Goal: Task Accomplishment & Management: Manage account settings

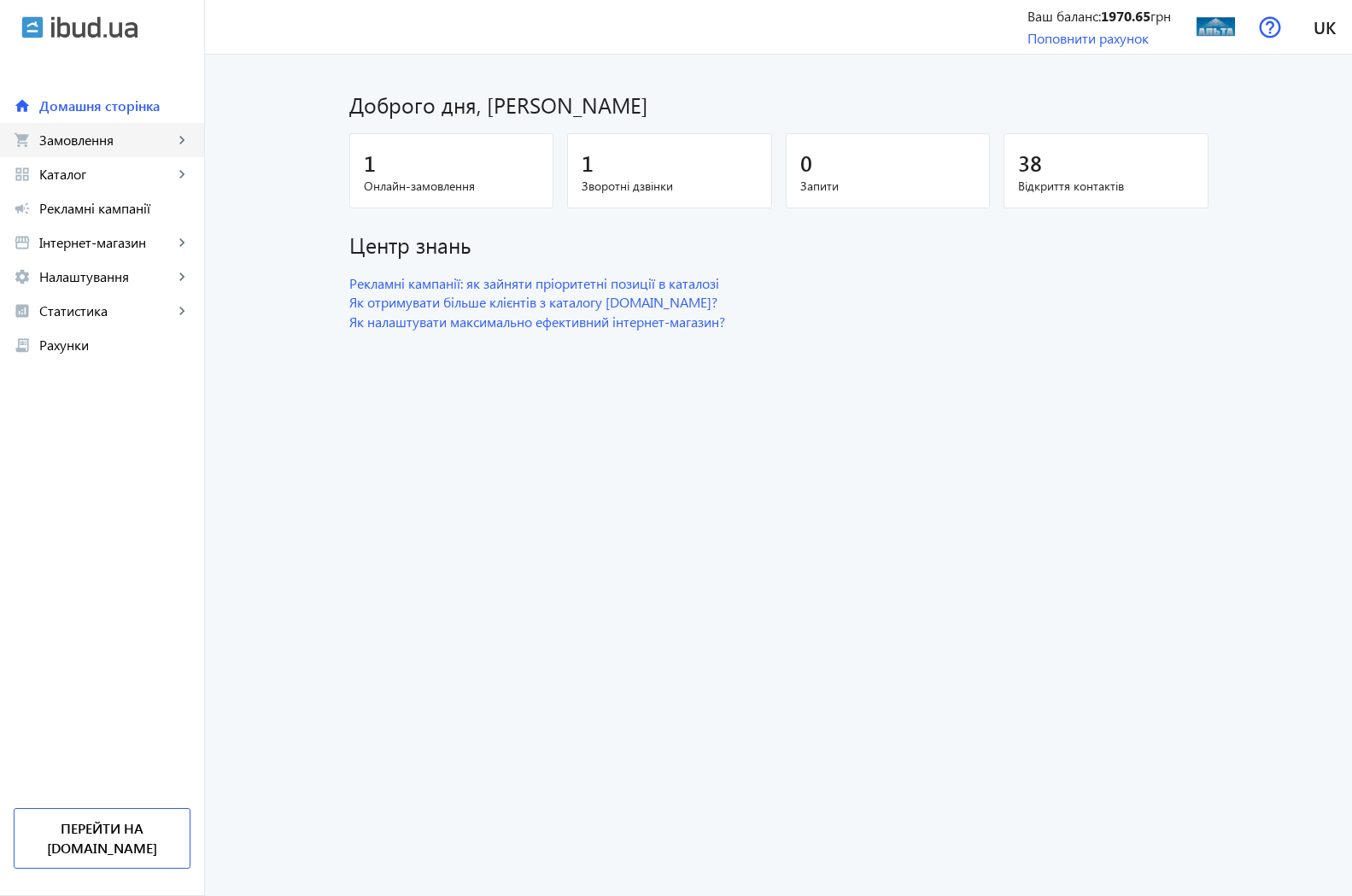
click at [111, 136] on span "Замовлення" at bounding box center [106, 140] width 134 height 17
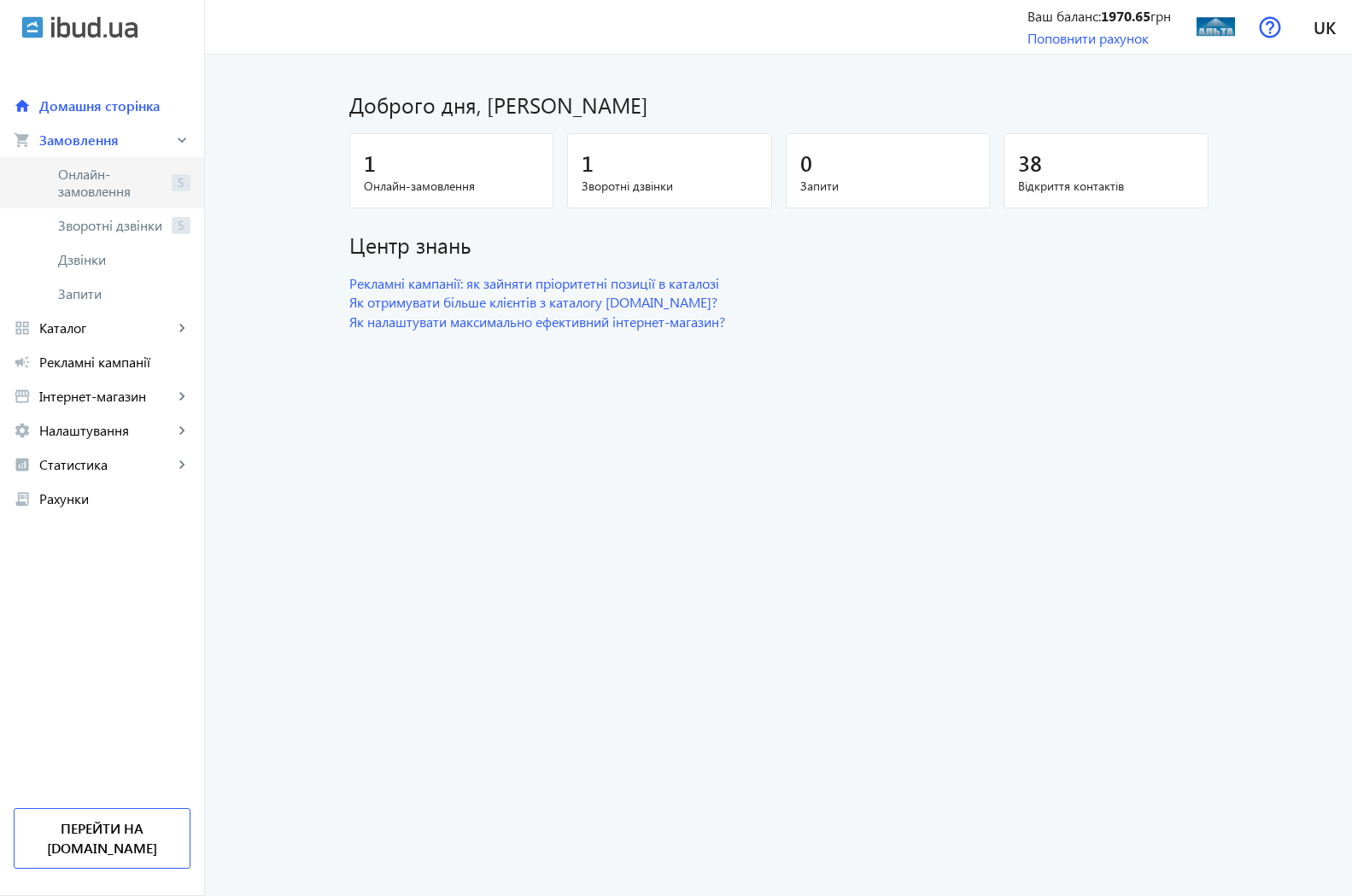
click at [102, 173] on span "Онлайн-замовлення" at bounding box center [111, 183] width 106 height 34
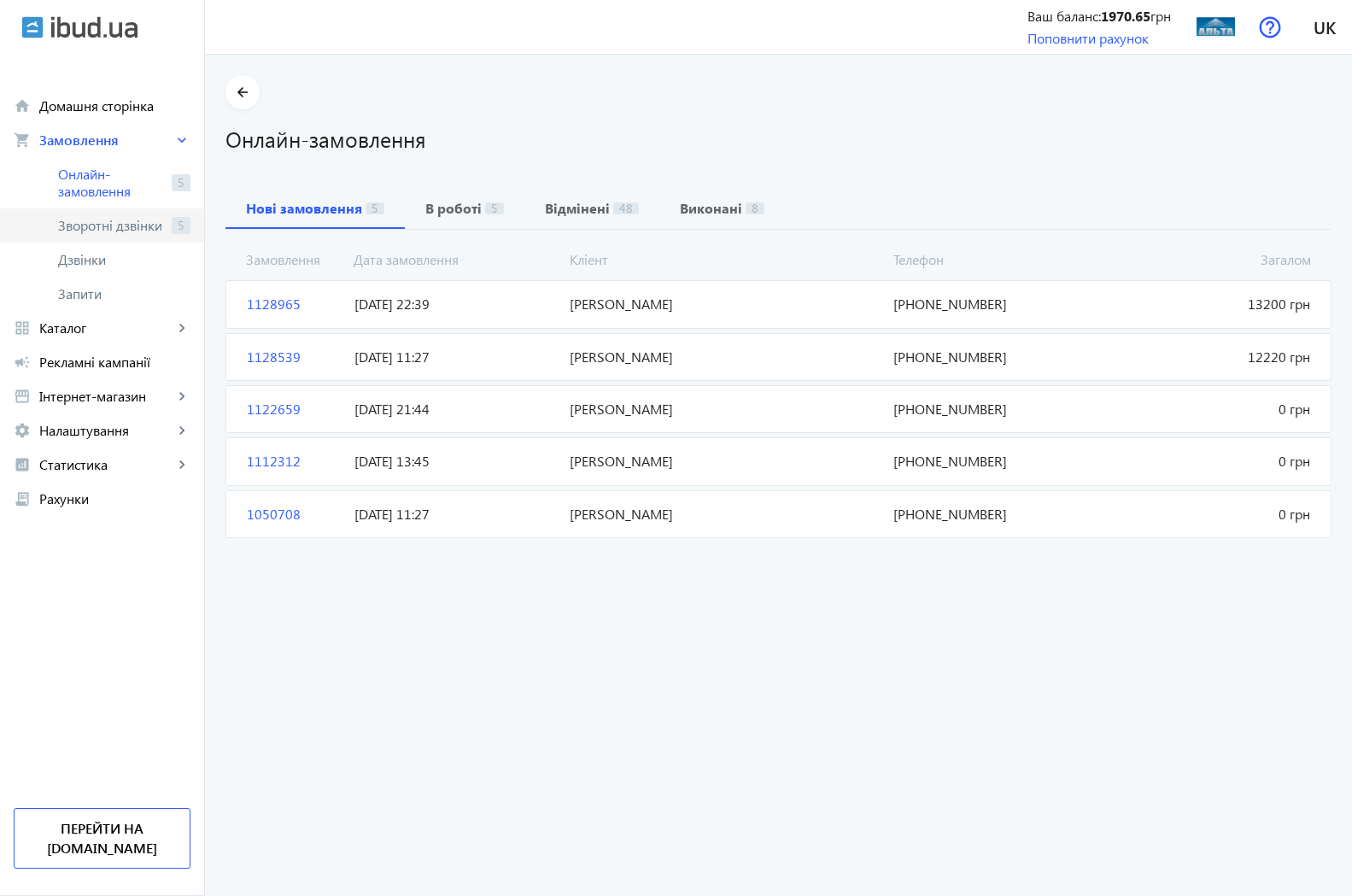
click at [102, 230] on span "Зворотні дзвінки" at bounding box center [111, 225] width 106 height 17
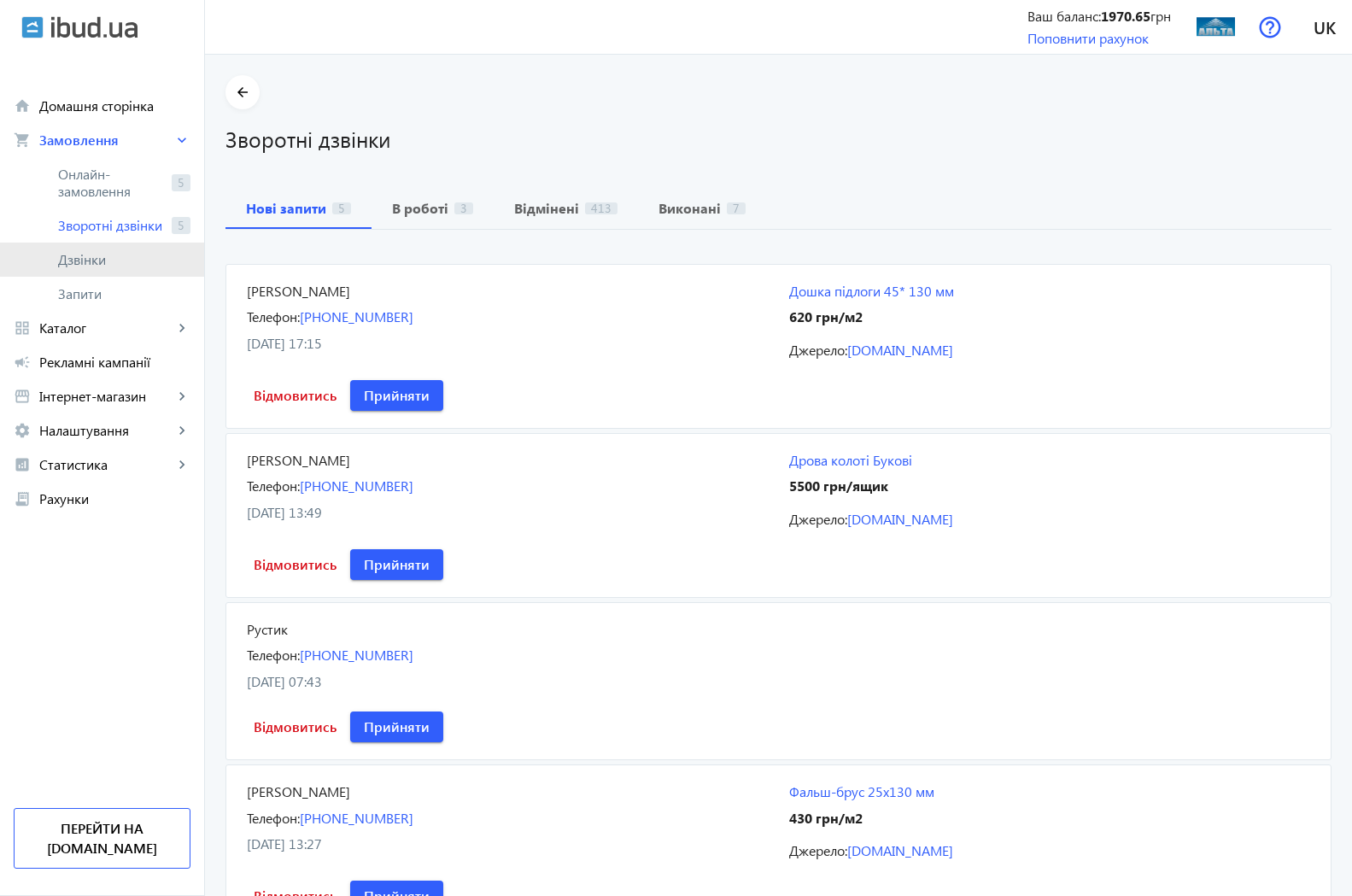
click at [102, 259] on span "Дзвінки" at bounding box center [123, 260] width 132 height 17
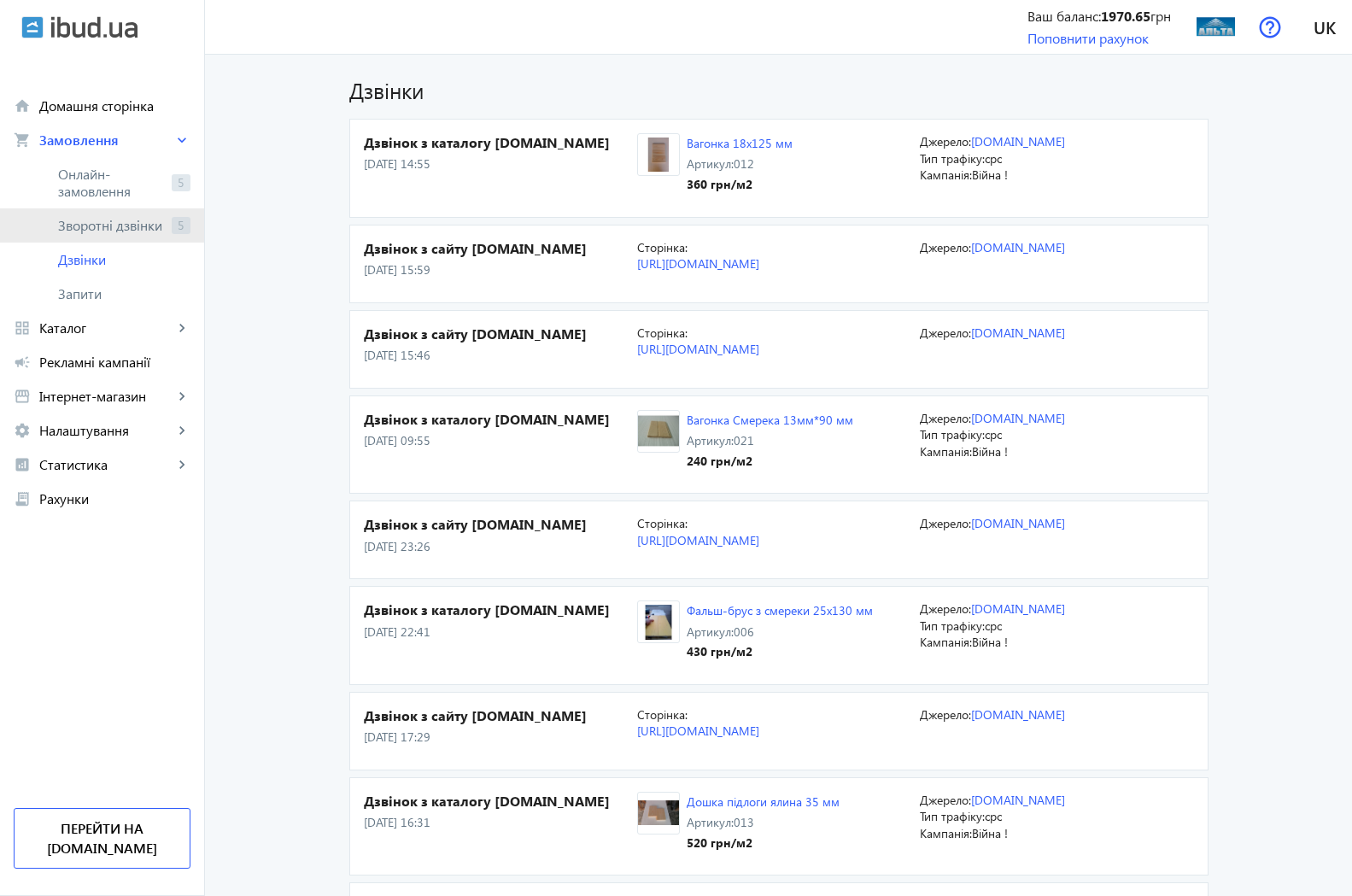
click at [106, 225] on span "Зворотні дзвінки" at bounding box center [111, 225] width 106 height 17
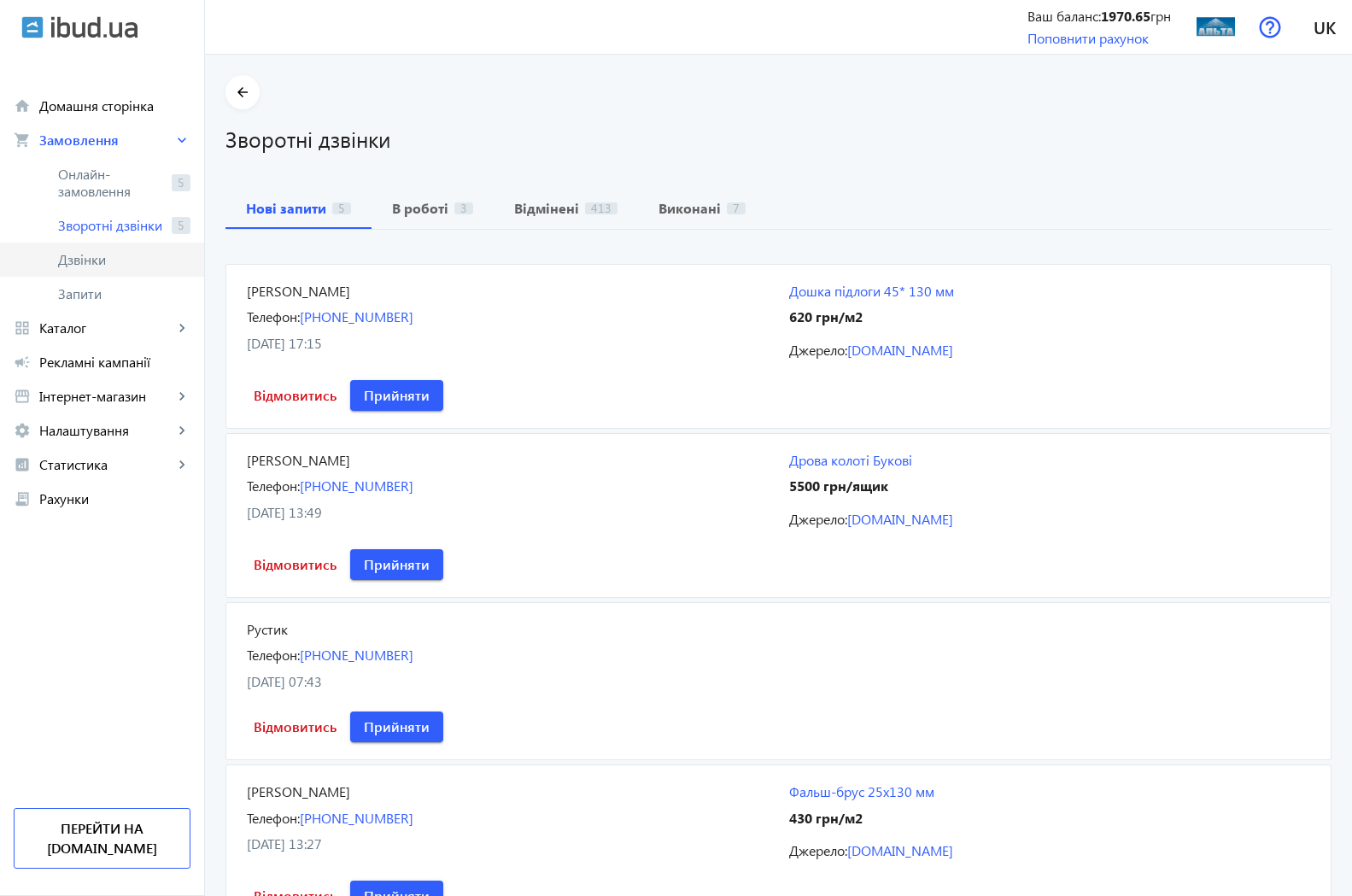
click at [78, 261] on span "Дзвінки" at bounding box center [123, 260] width 132 height 17
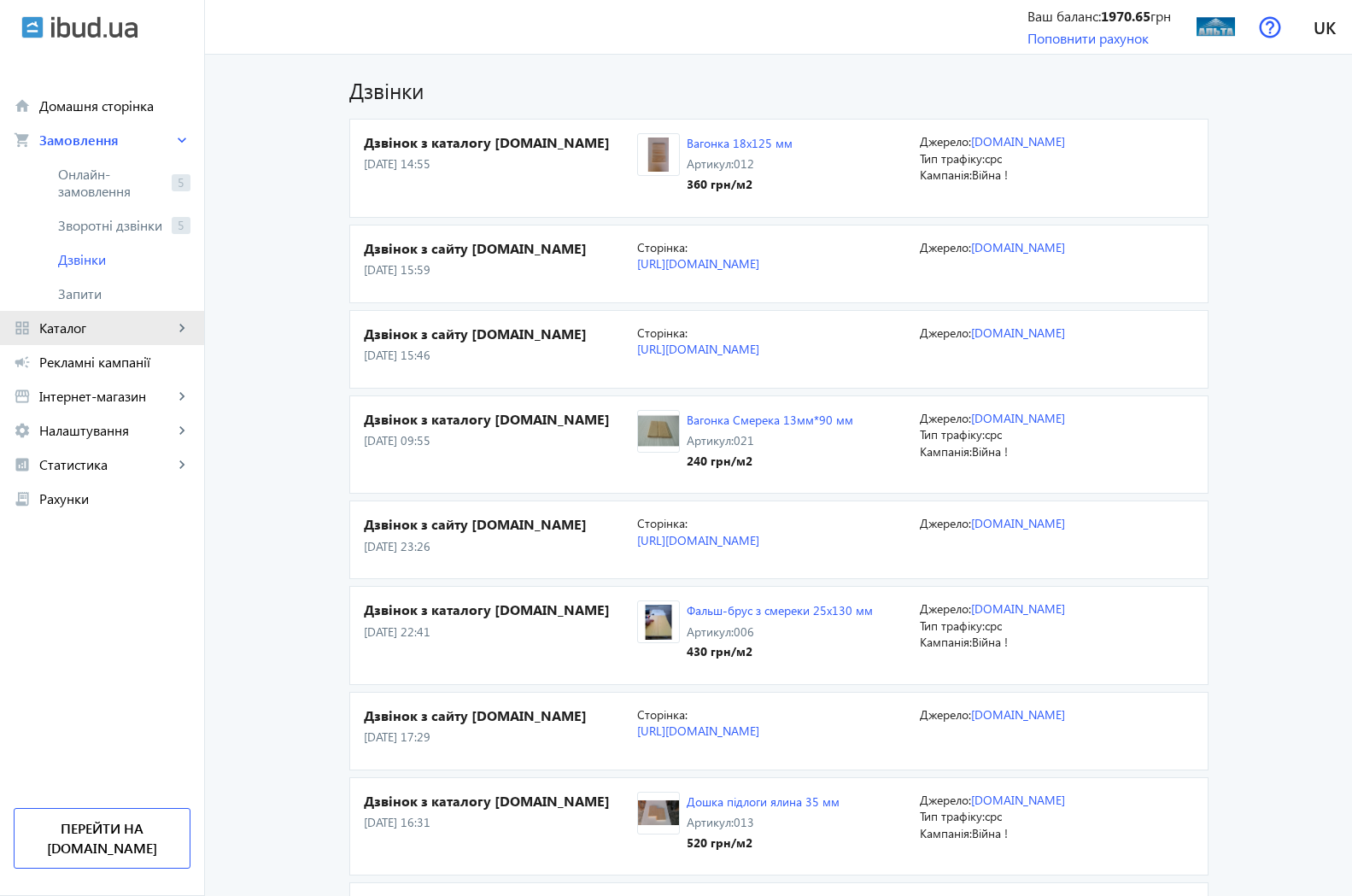
click at [89, 325] on span "Каталог" at bounding box center [106, 327] width 134 height 17
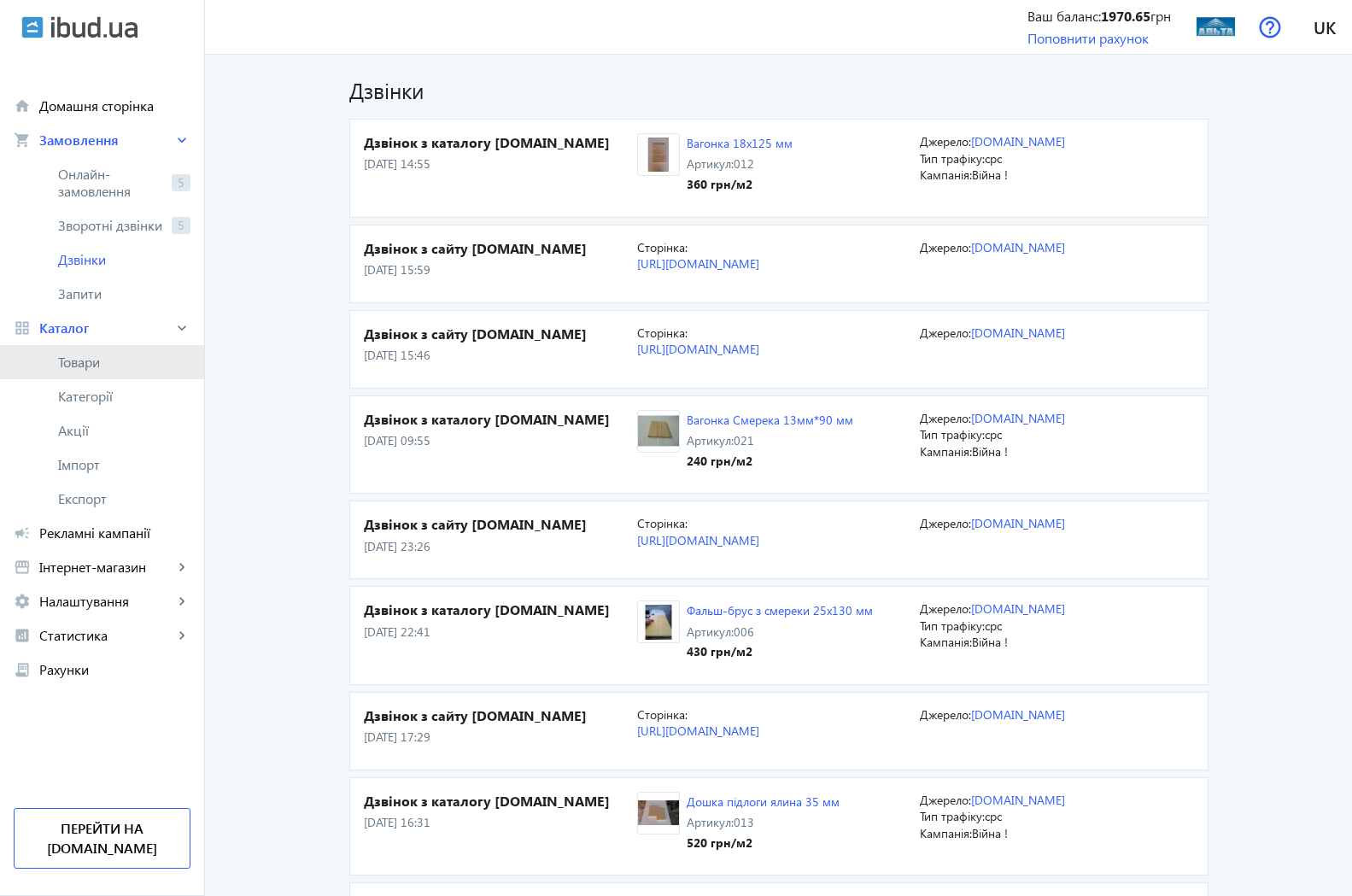
click at [88, 372] on link "Товари" at bounding box center [102, 362] width 204 height 34
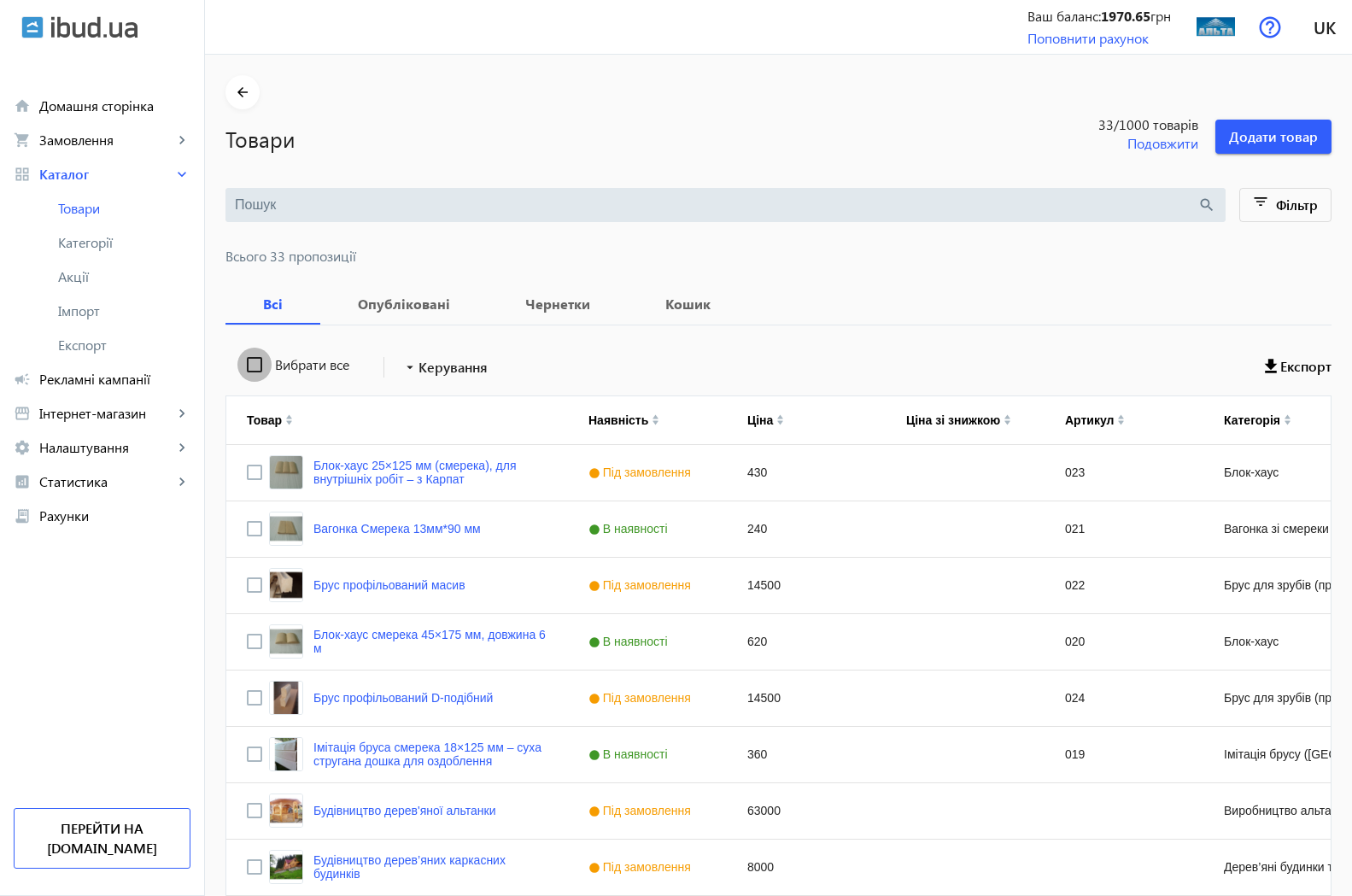
click at [237, 366] on input "Вибрати все" at bounding box center [254, 365] width 34 height 34
checkbox input "true"
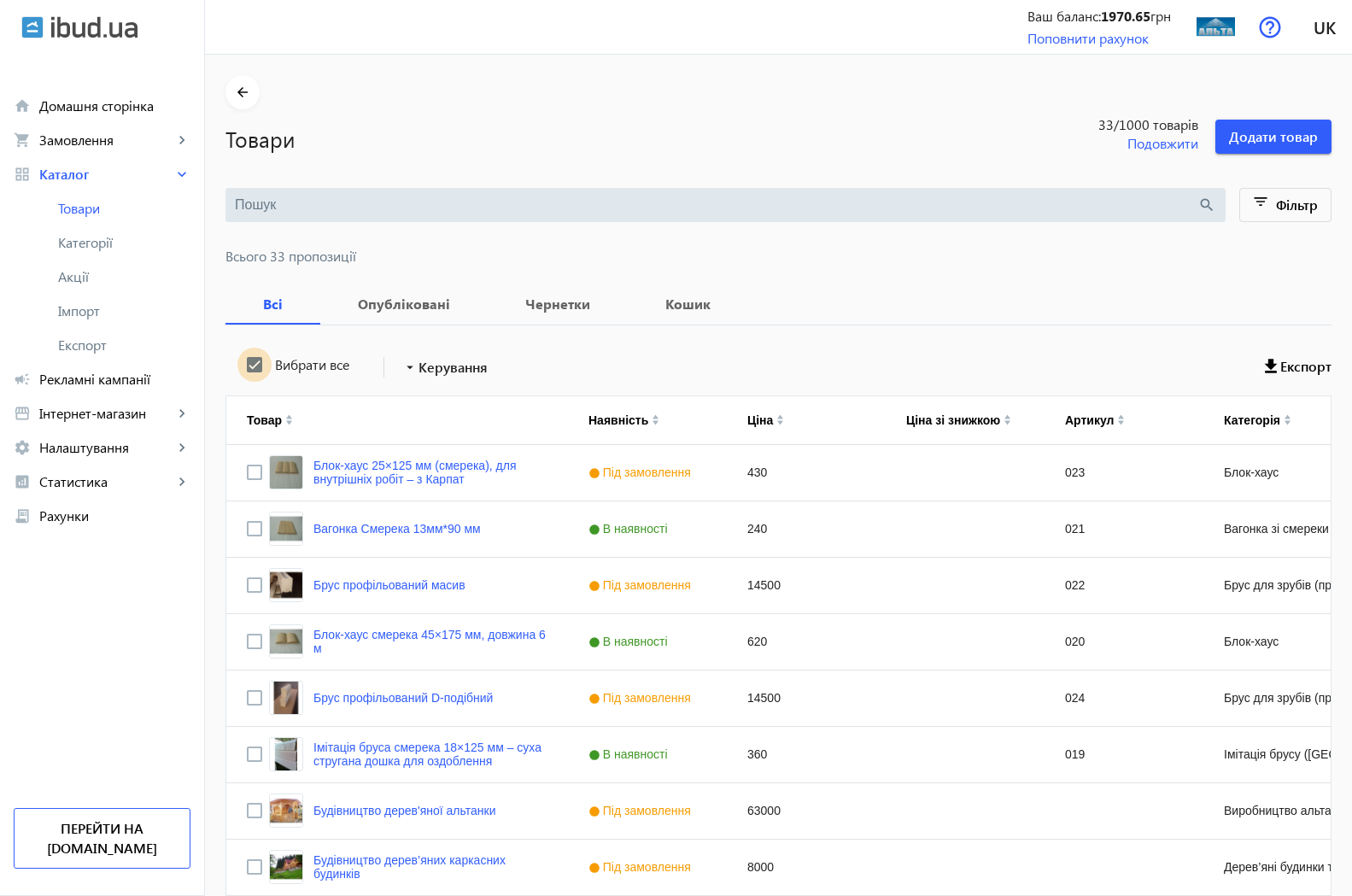
checkbox input "true"
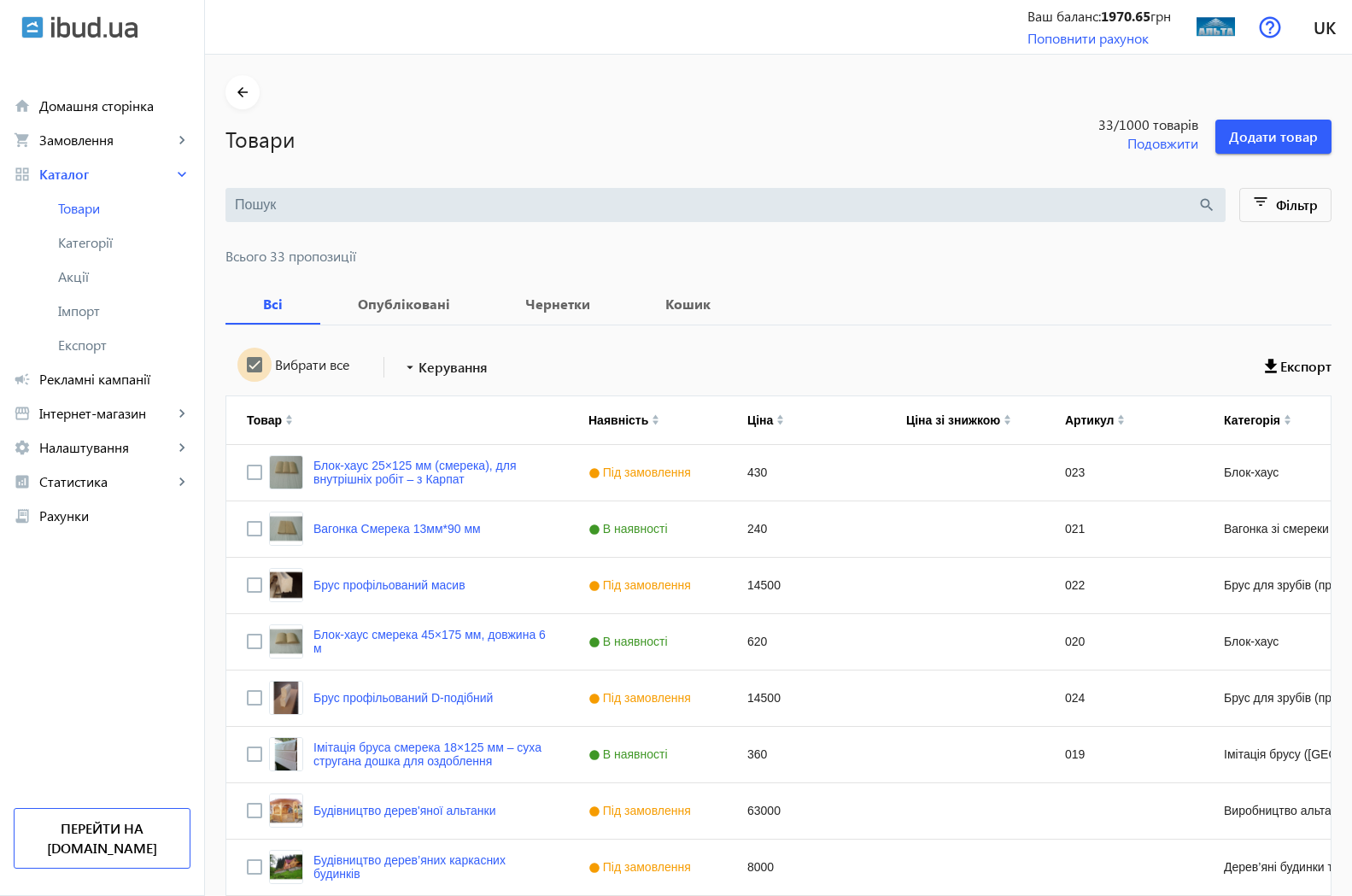
checkbox input "true"
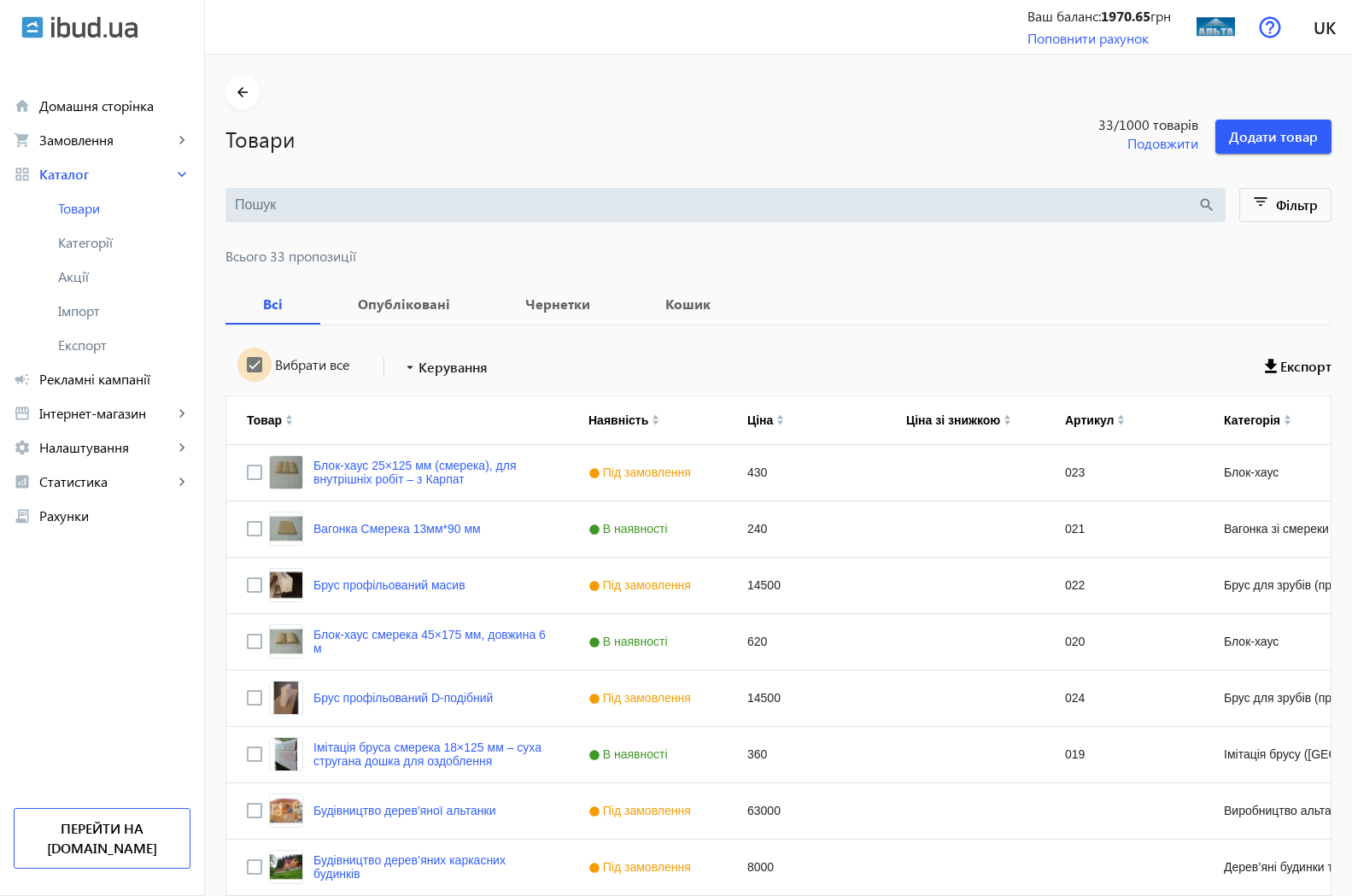
checkbox input "true"
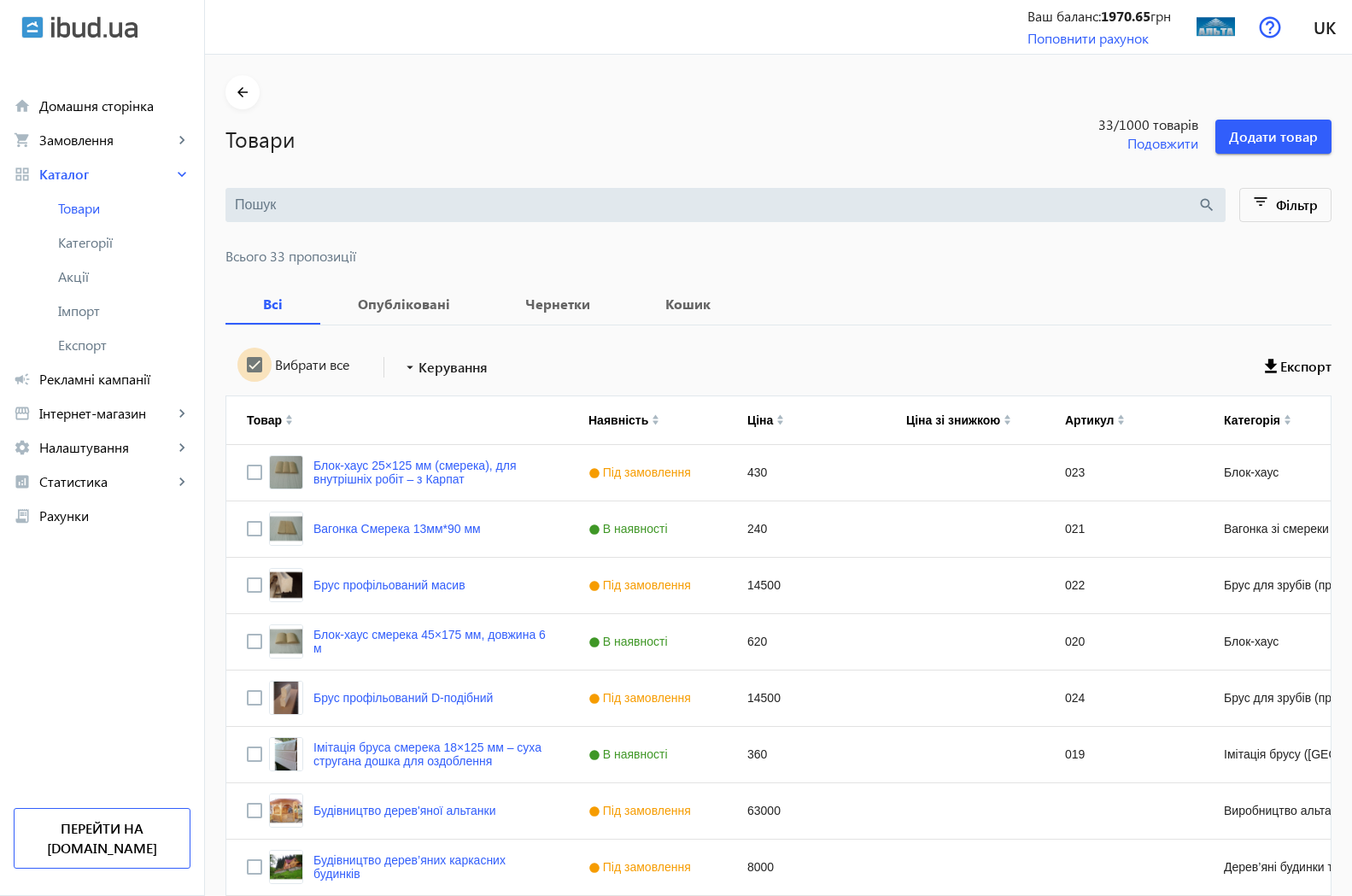
checkbox input "true"
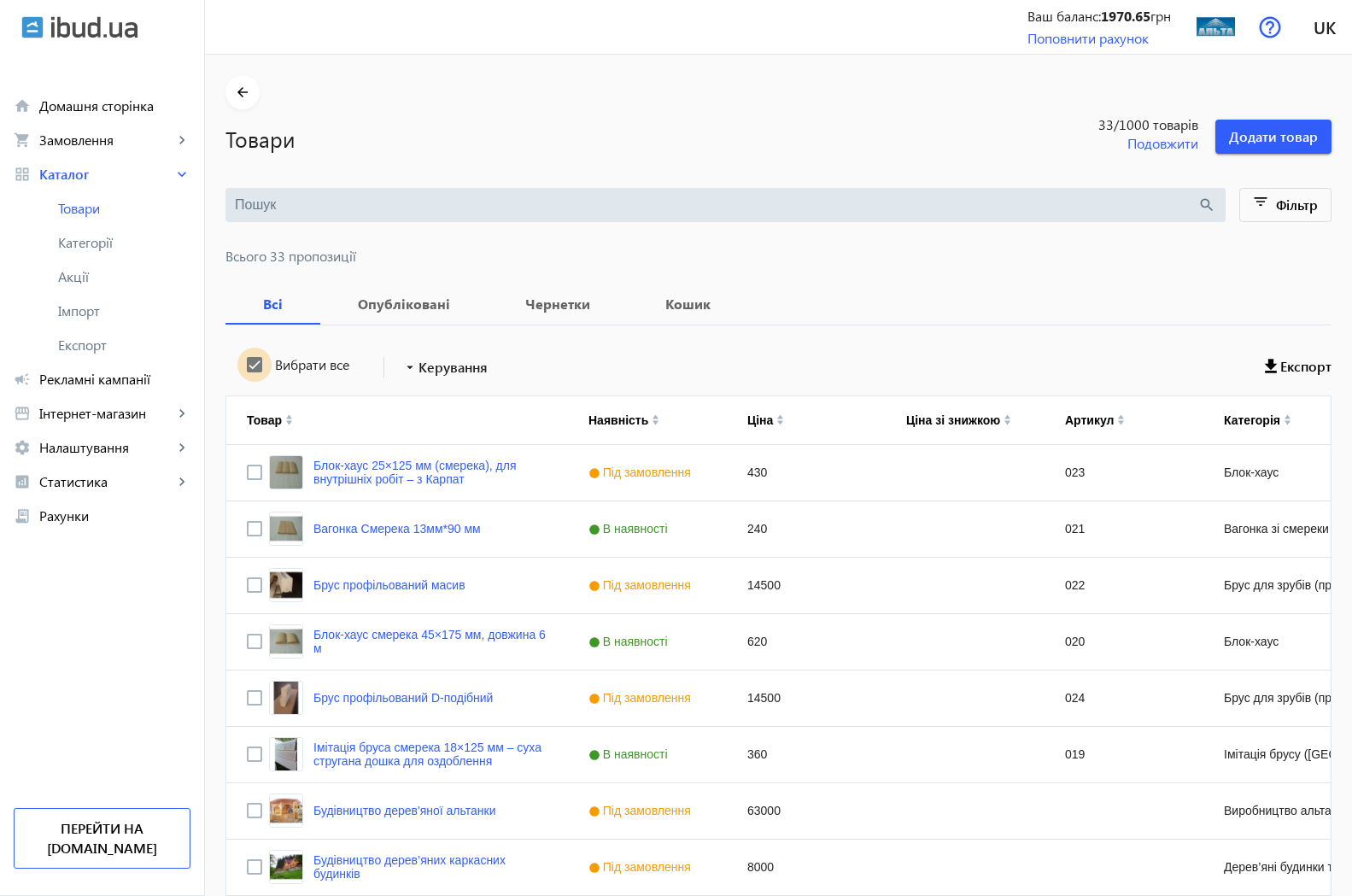
checkbox input "true"
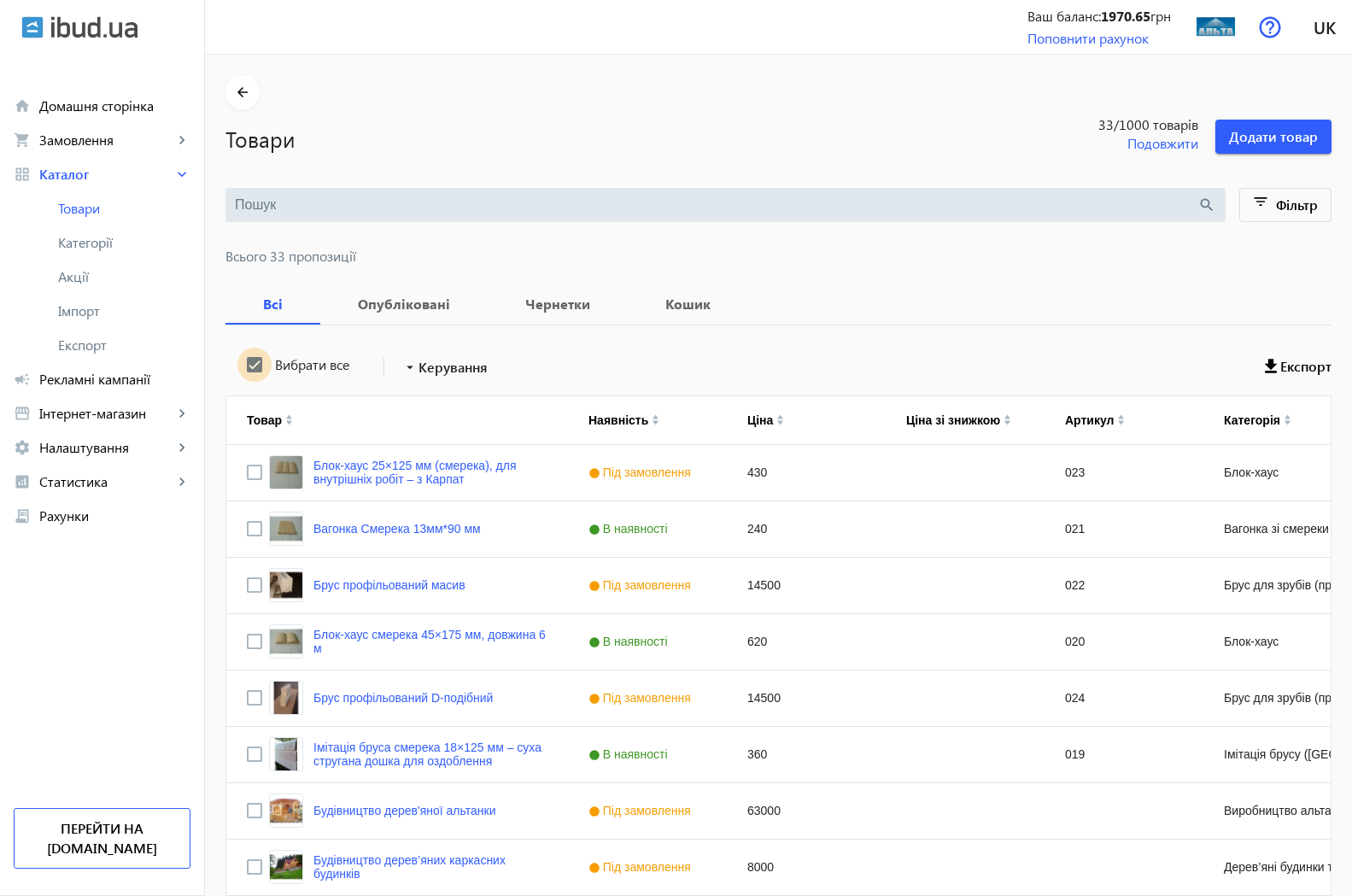
checkbox input "true"
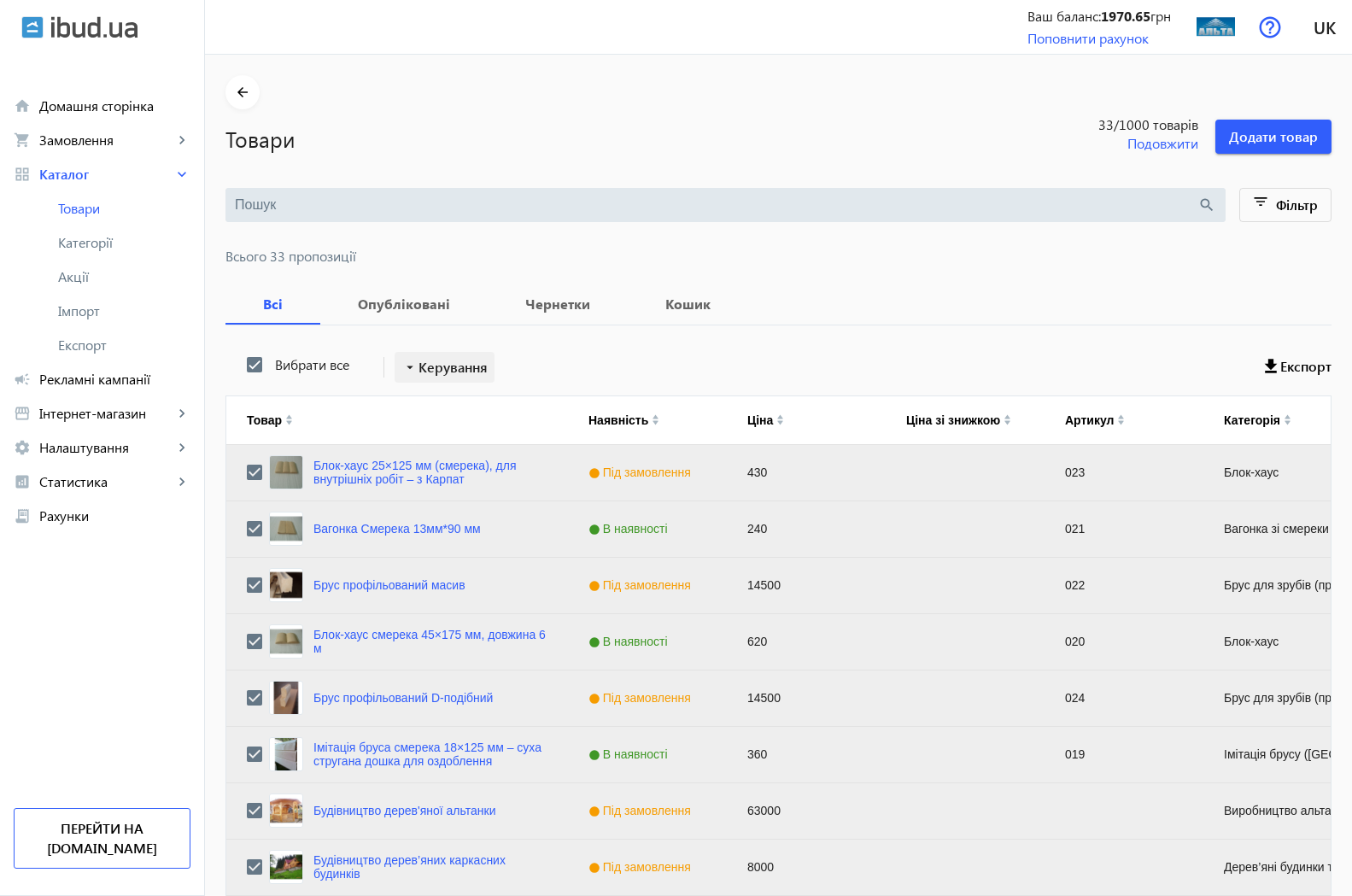
click at [470, 363] on span "Керування" at bounding box center [452, 367] width 69 height 21
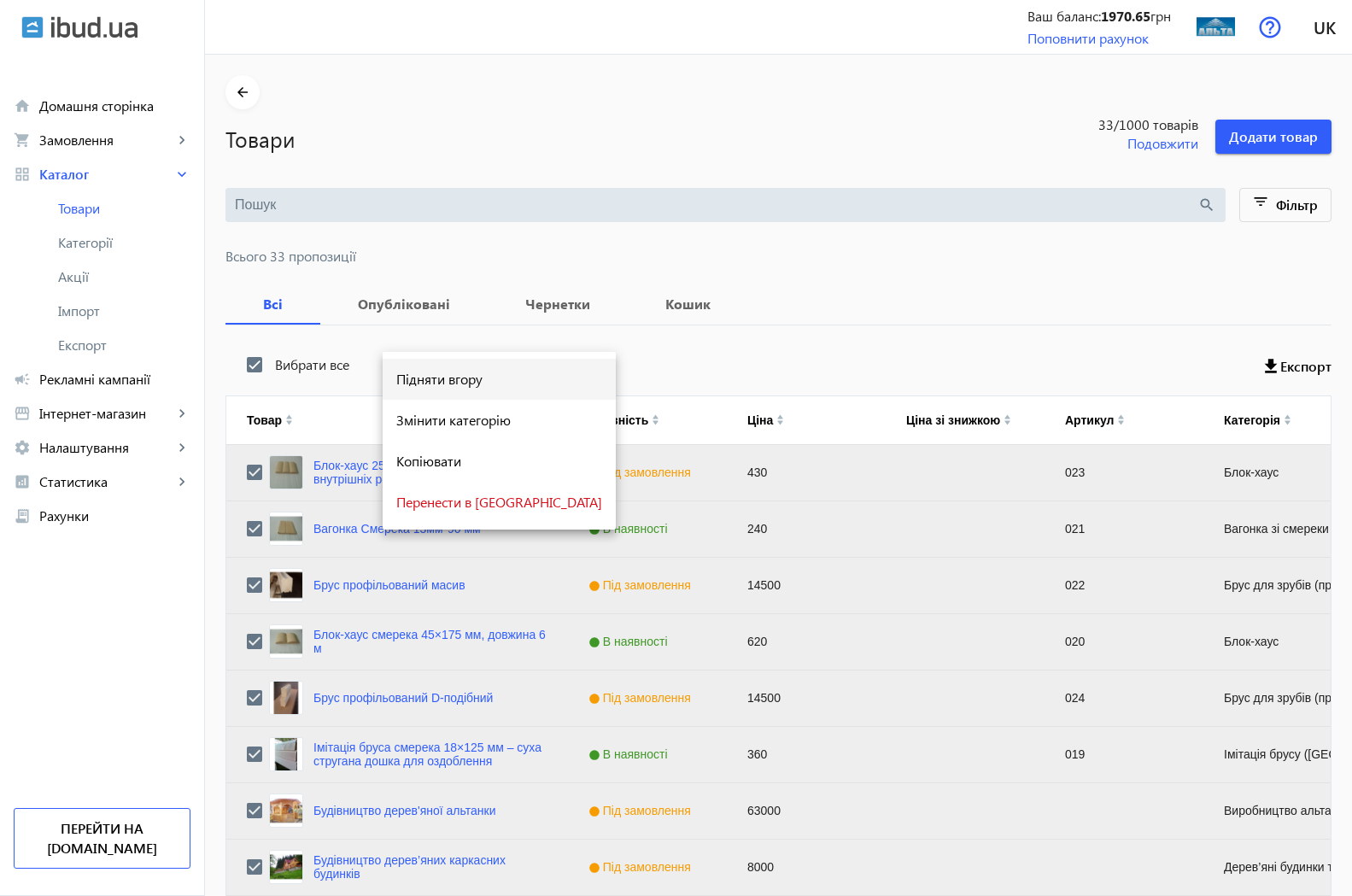
click at [470, 382] on span "Підняти вгору" at bounding box center [499, 379] width 206 height 14
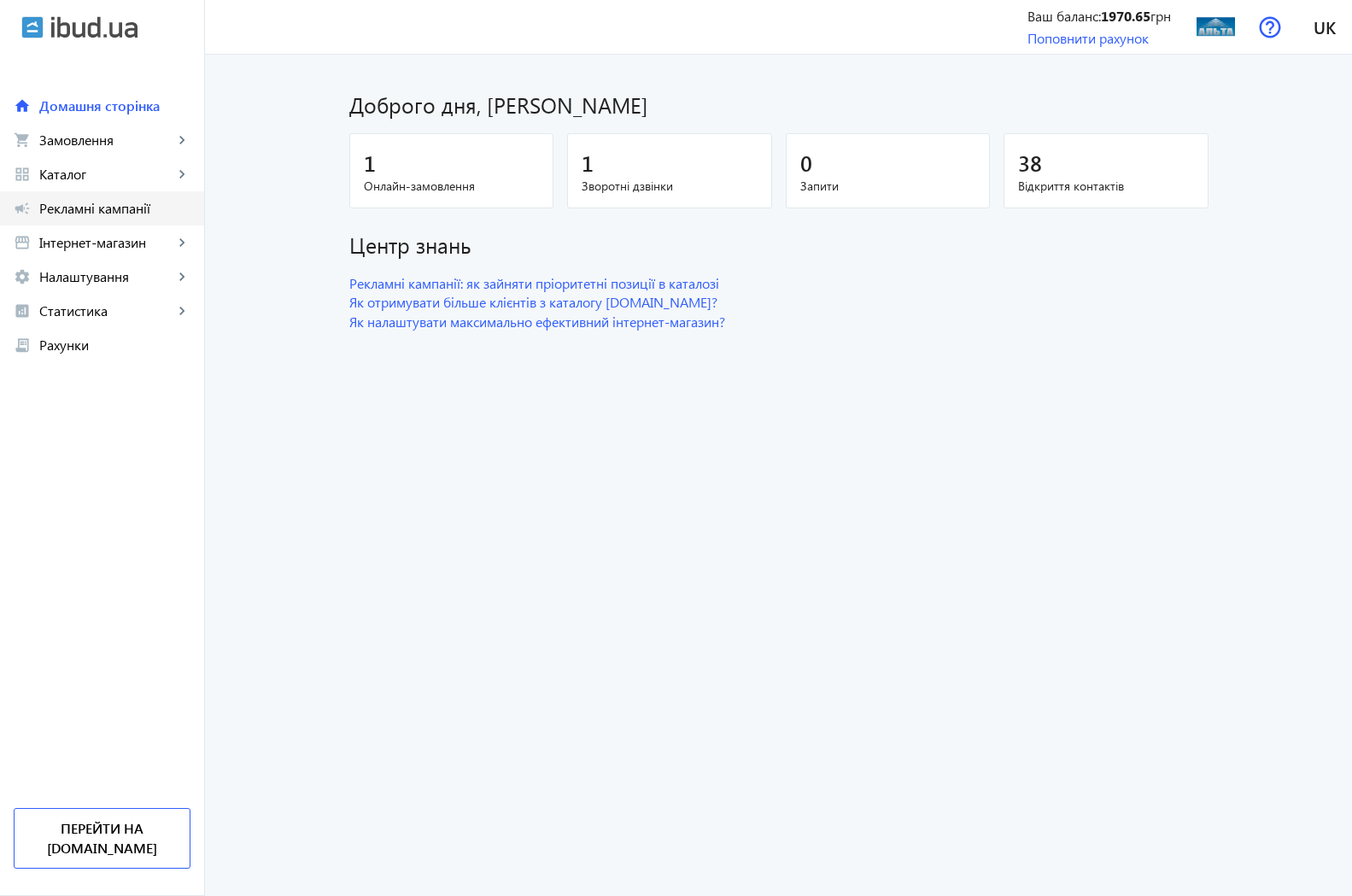
click at [106, 213] on span "Рекламні кампанії" at bounding box center [115, 208] width 151 height 17
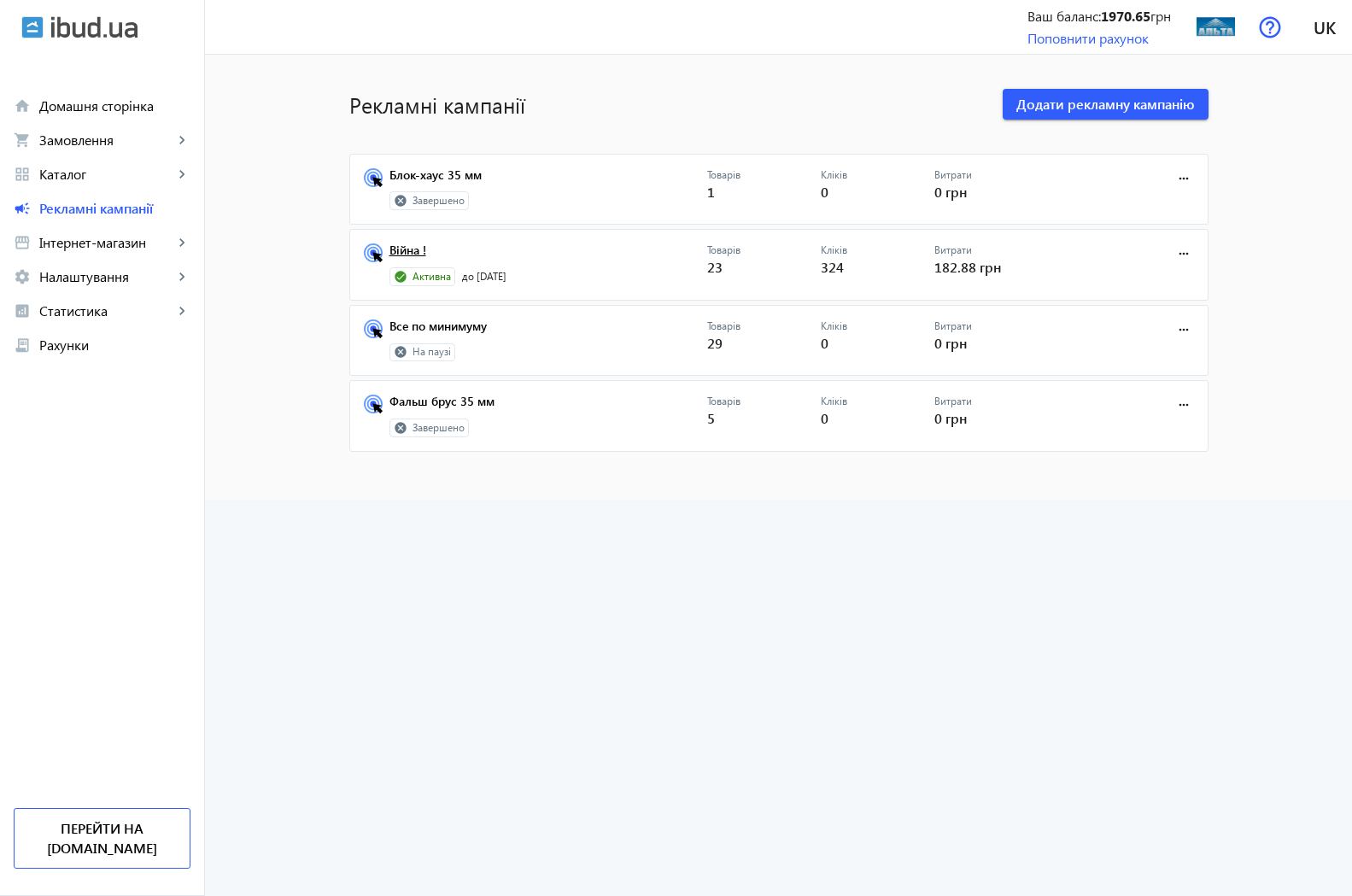
click at [404, 251] on link "Війна !" at bounding box center [548, 255] width 318 height 24
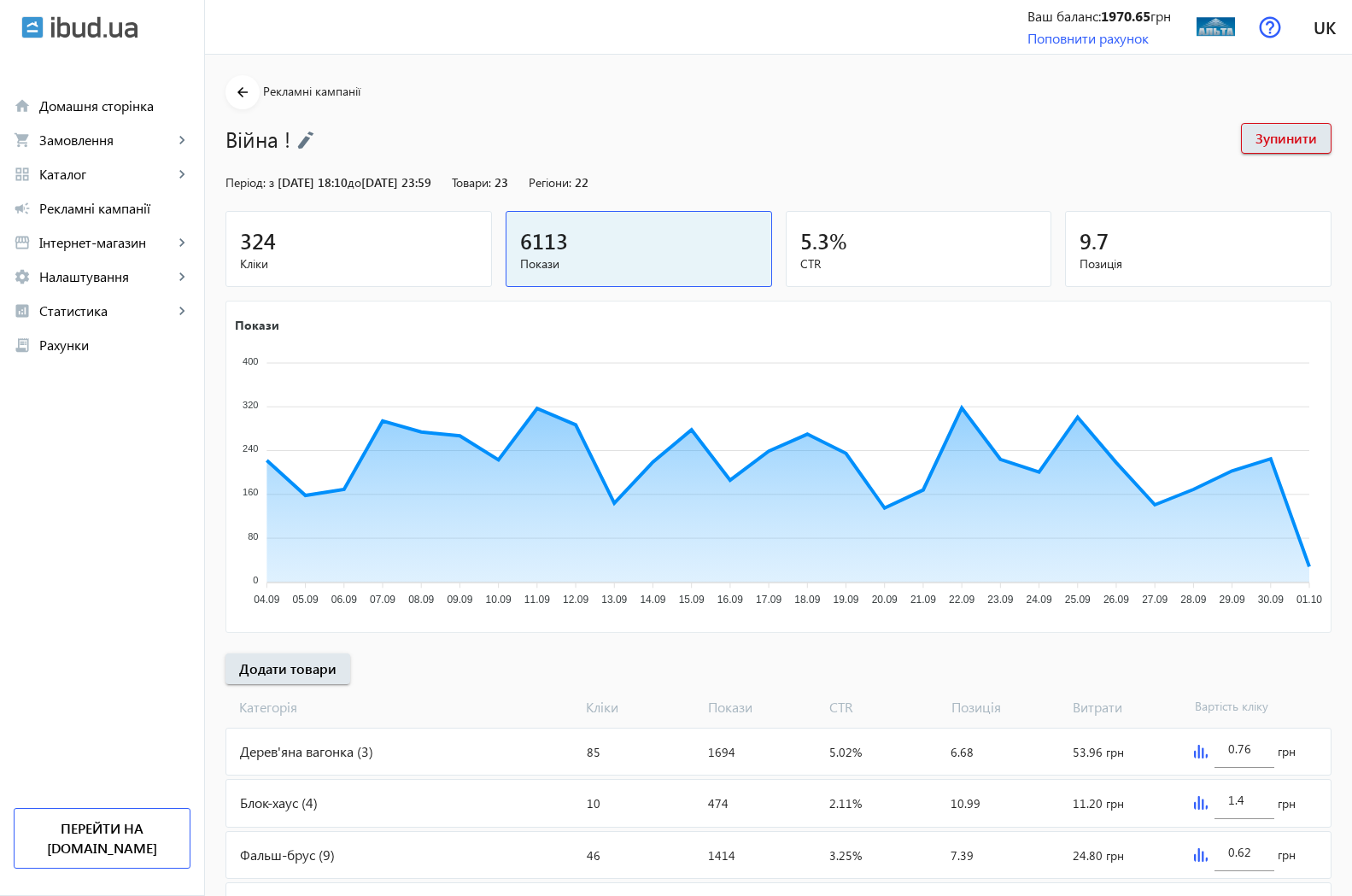
click at [263, 244] on div "324" at bounding box center [358, 240] width 237 height 30
